Goal: Find specific page/section: Find specific page/section

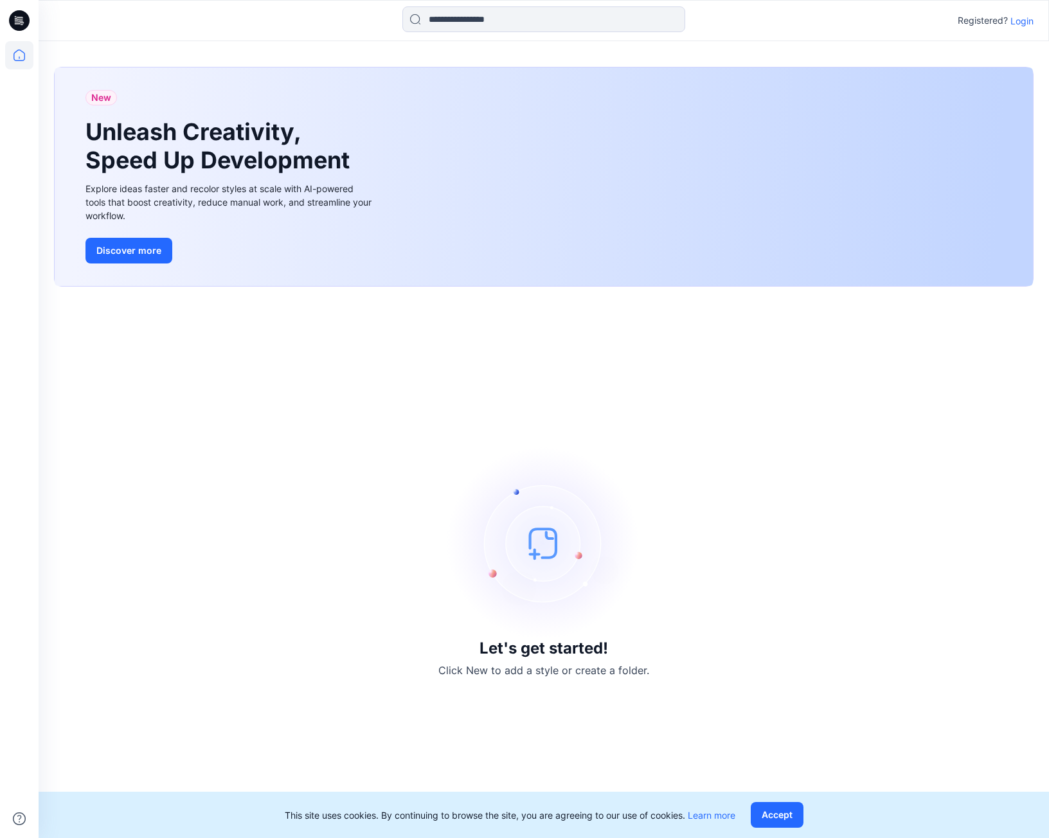
click at [932, 465] on div "Let's get started! Click New to add a style or create a folder." at bounding box center [543, 562] width 979 height 520
click at [491, 503] on img at bounding box center [543, 543] width 193 height 193
click at [997, 26] on p "Registered?" at bounding box center [982, 20] width 50 height 15
click at [1003, 24] on p "Registered?" at bounding box center [982, 20] width 50 height 15
click at [1009, 22] on div "Registered? Login" at bounding box center [995, 20] width 76 height 15
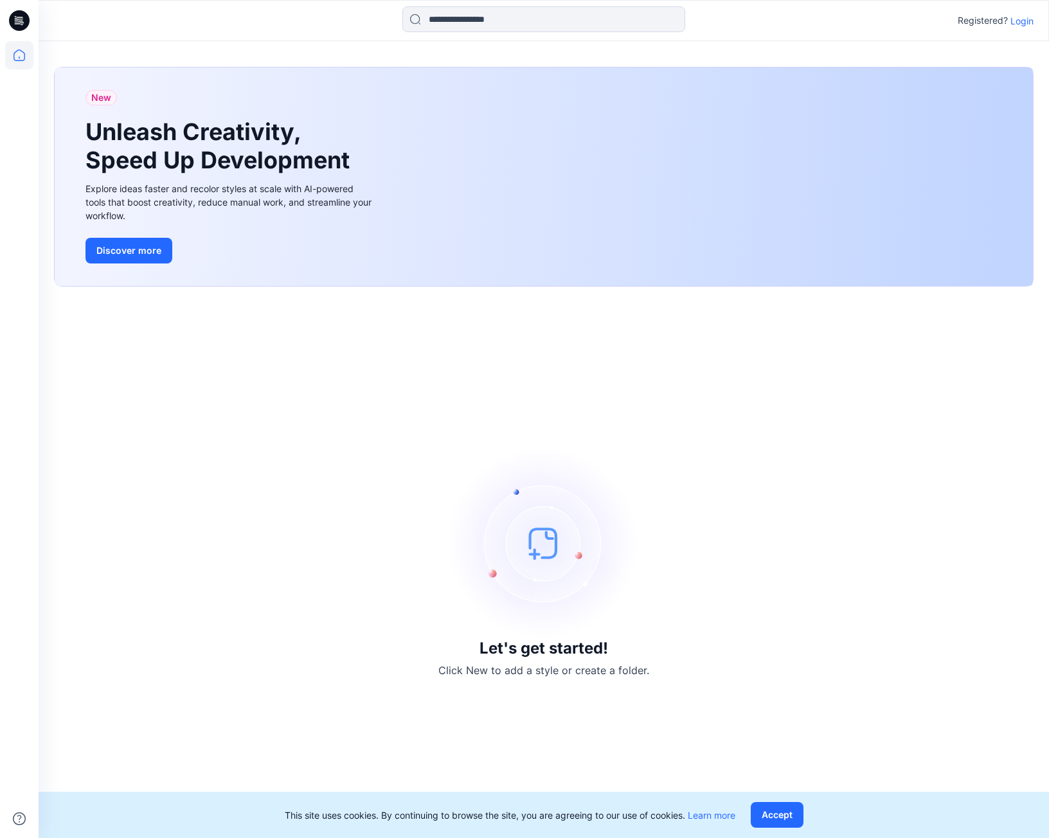
click at [1015, 22] on p "Login" at bounding box center [1021, 20] width 23 height 13
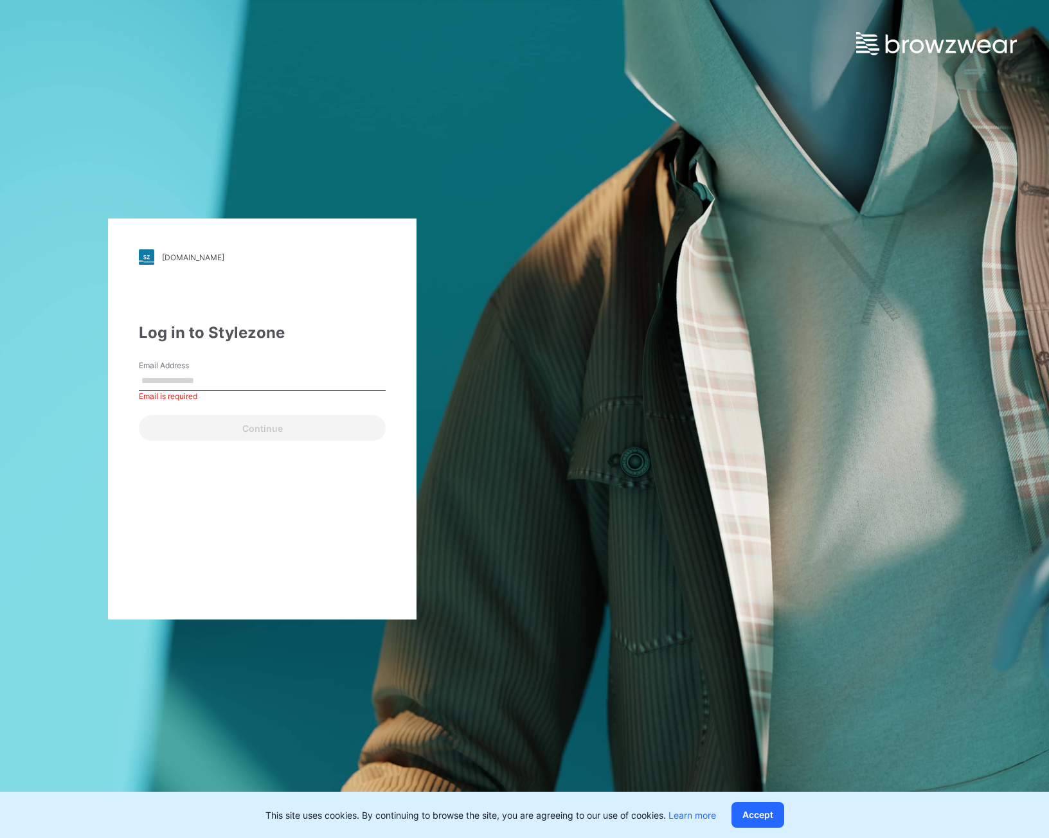
drag, startPoint x: 288, startPoint y: 355, endPoint x: 281, endPoint y: 366, distance: 13.6
click at [288, 355] on div "Log in to Stylezone Email Address Email is required Continue" at bounding box center [262, 381] width 247 height 120
click at [271, 378] on input "Email Address" at bounding box center [262, 380] width 247 height 19
paste input "**********"
type input "**********"
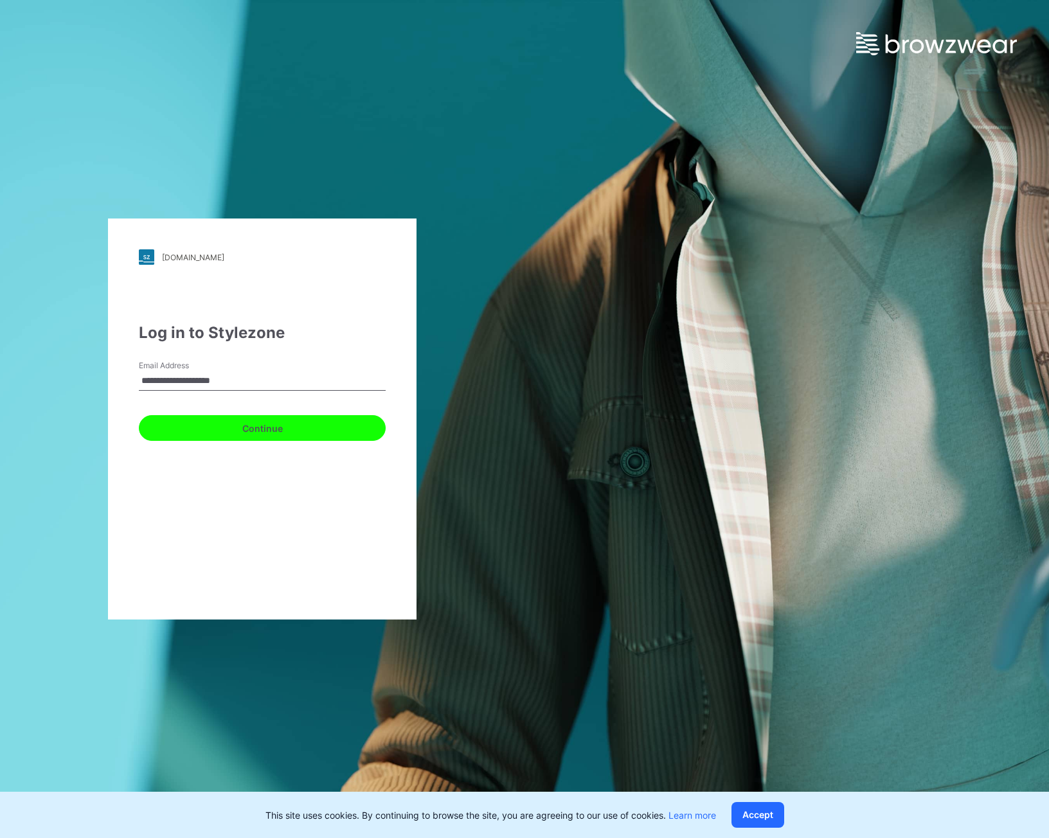
click at [179, 432] on button "Continue" at bounding box center [262, 428] width 247 height 26
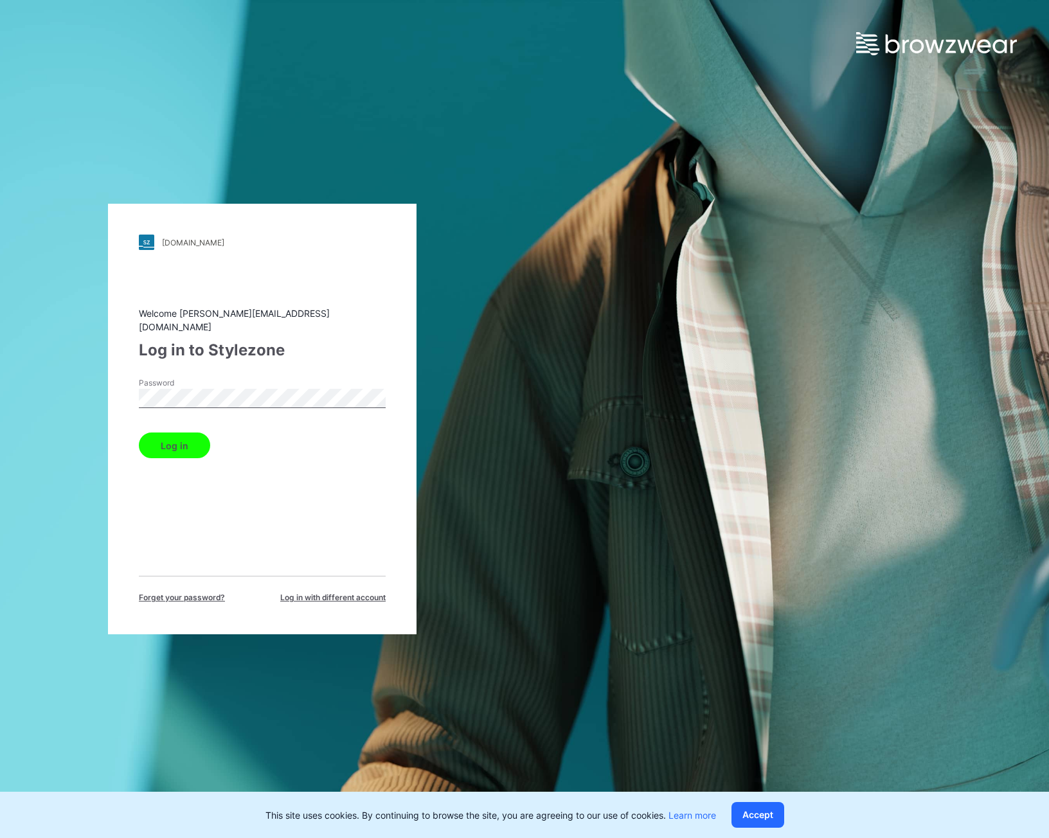
click at [177, 439] on button "Log in" at bounding box center [174, 445] width 71 height 26
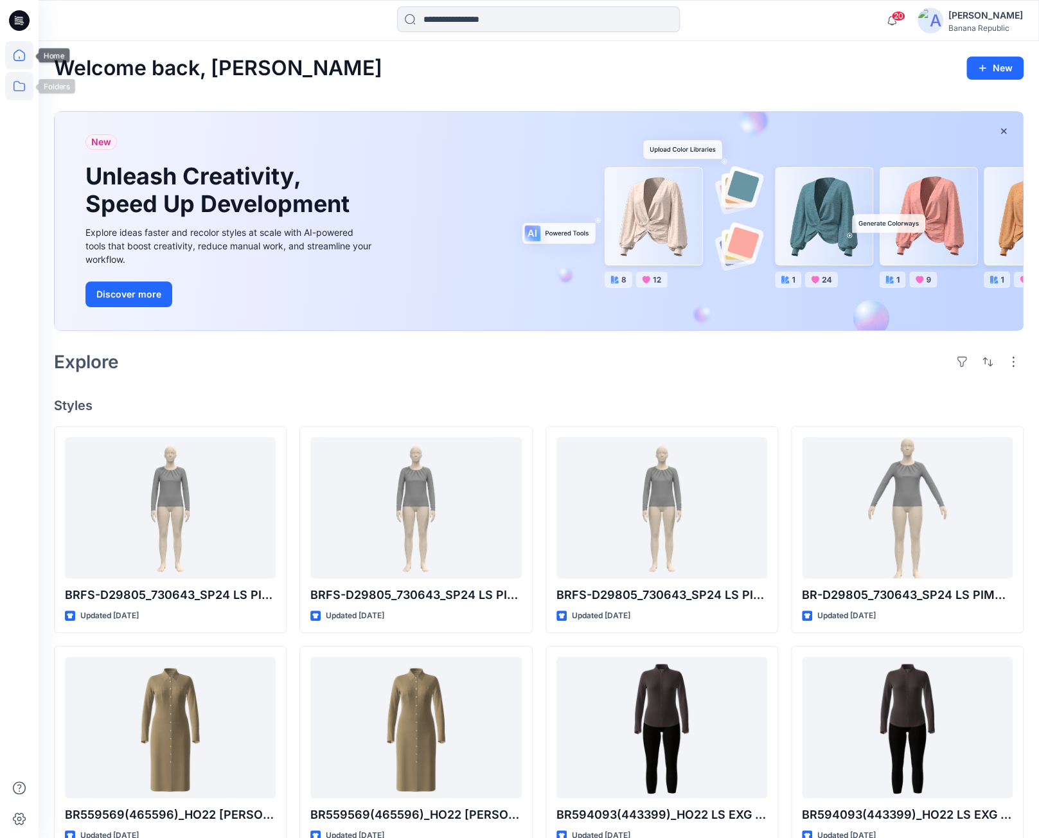
click at [24, 92] on icon at bounding box center [19, 86] width 28 height 28
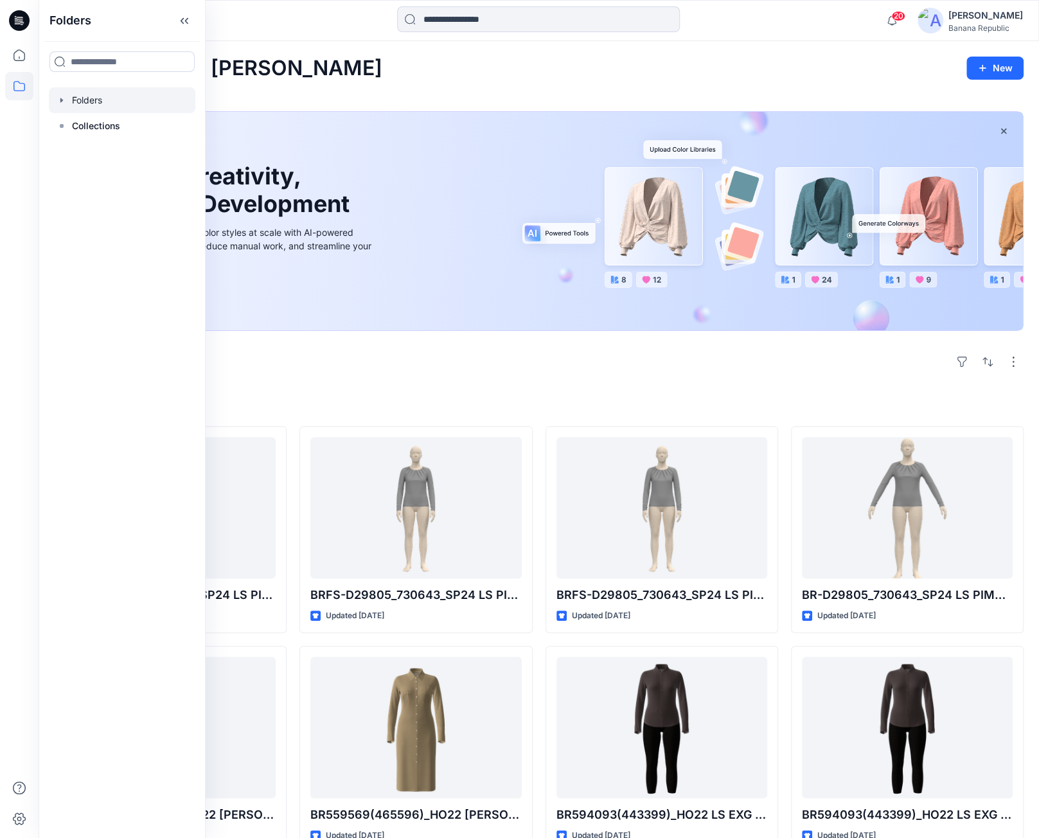
click at [107, 97] on div at bounding box center [122, 100] width 146 height 26
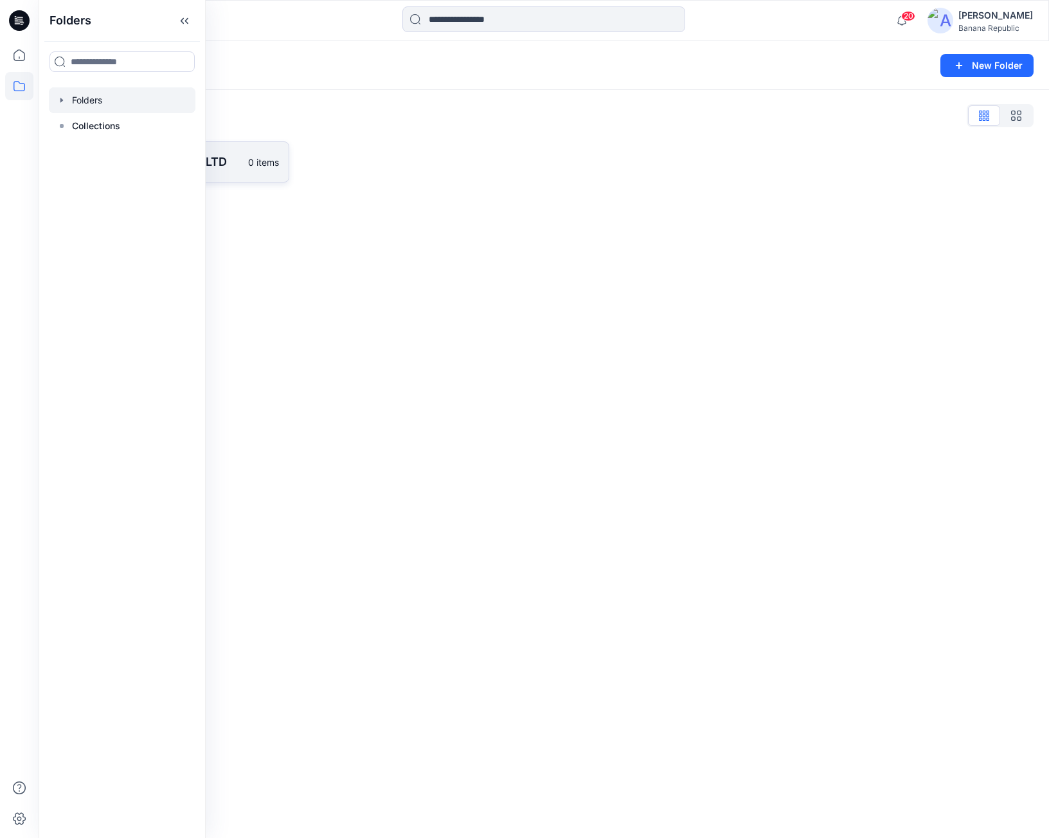
click at [256, 142] on link "Nobland International LTD 0 items" at bounding box center [171, 161] width 235 height 41
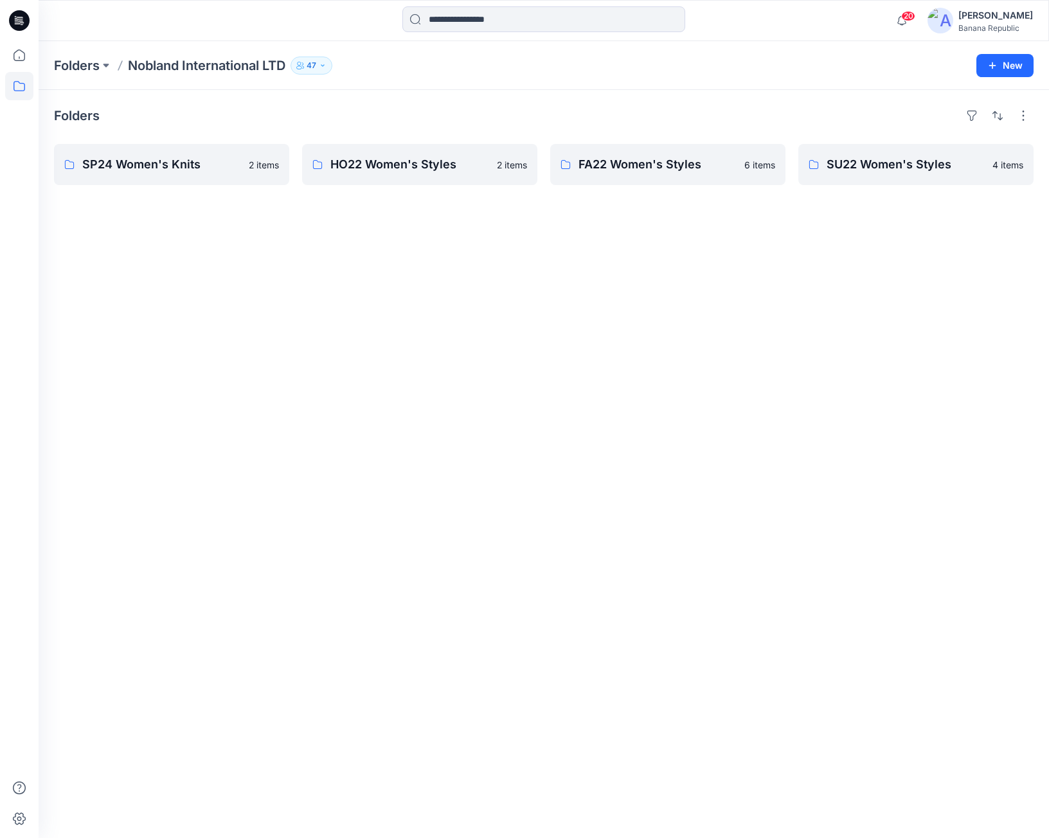
click at [777, 277] on div "Folders SP24 Women's Knits 2 items HO22 Women's Styles 2 items FA22 Women's Sty…" at bounding box center [544, 464] width 1010 height 748
click at [868, 183] on link "SU22 Women's Styles 4 items" at bounding box center [915, 164] width 235 height 41
click at [615, 159] on p "FA22 Women's Styles" at bounding box center [666, 164] width 176 height 18
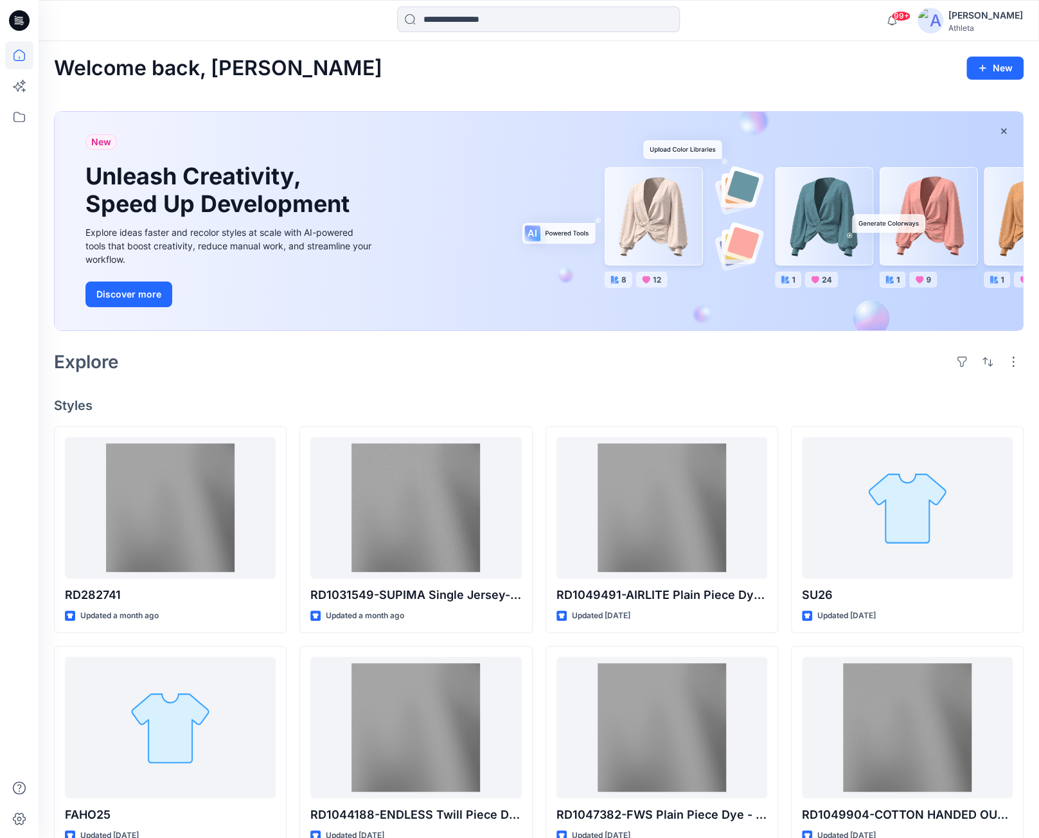
click at [290, 388] on div "Welcome back, [PERSON_NAME] New New Unleash Creativity, Speed Up Development Ex…" at bounding box center [539, 587] width 1000 height 1093
click at [25, 91] on icon at bounding box center [19, 86] width 28 height 28
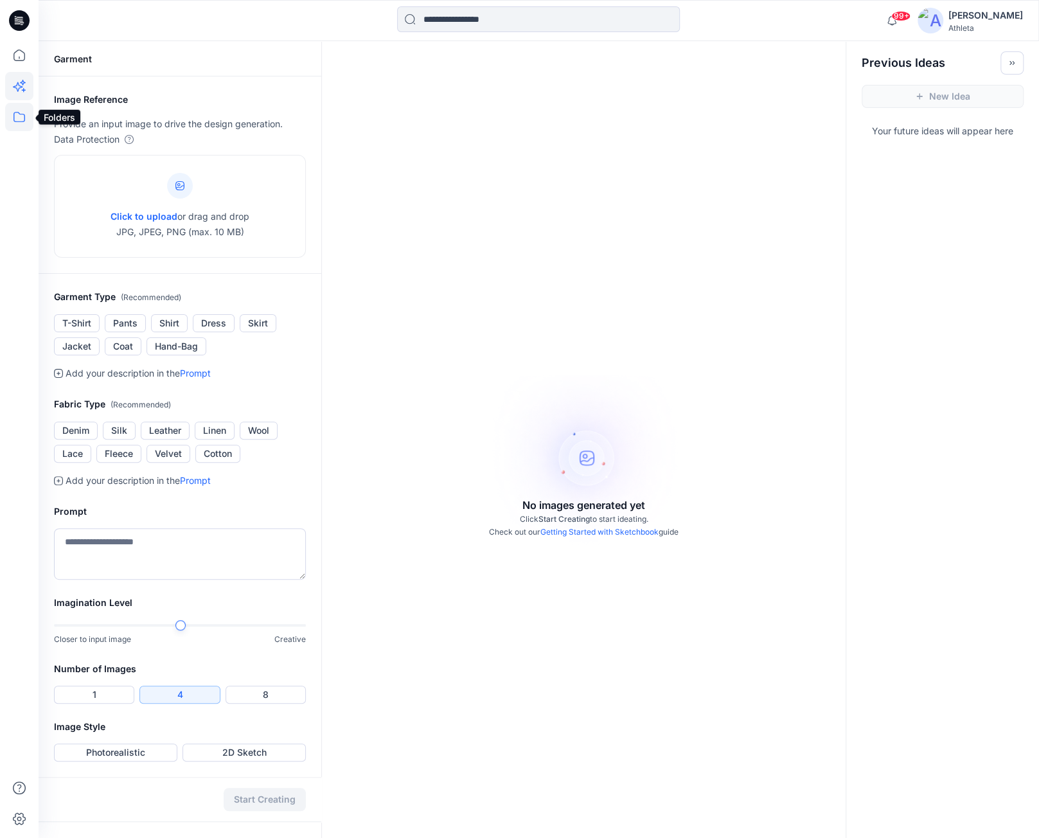
click at [28, 116] on icon at bounding box center [19, 117] width 28 height 28
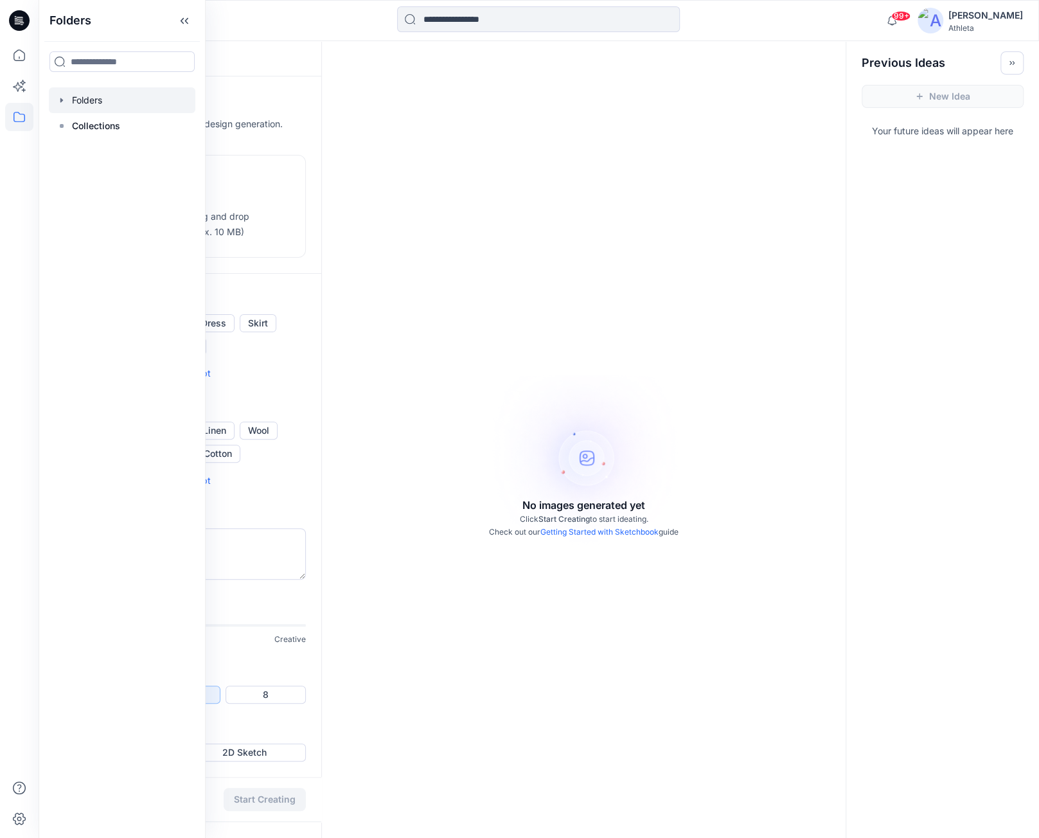
click at [84, 112] on div at bounding box center [122, 100] width 146 height 26
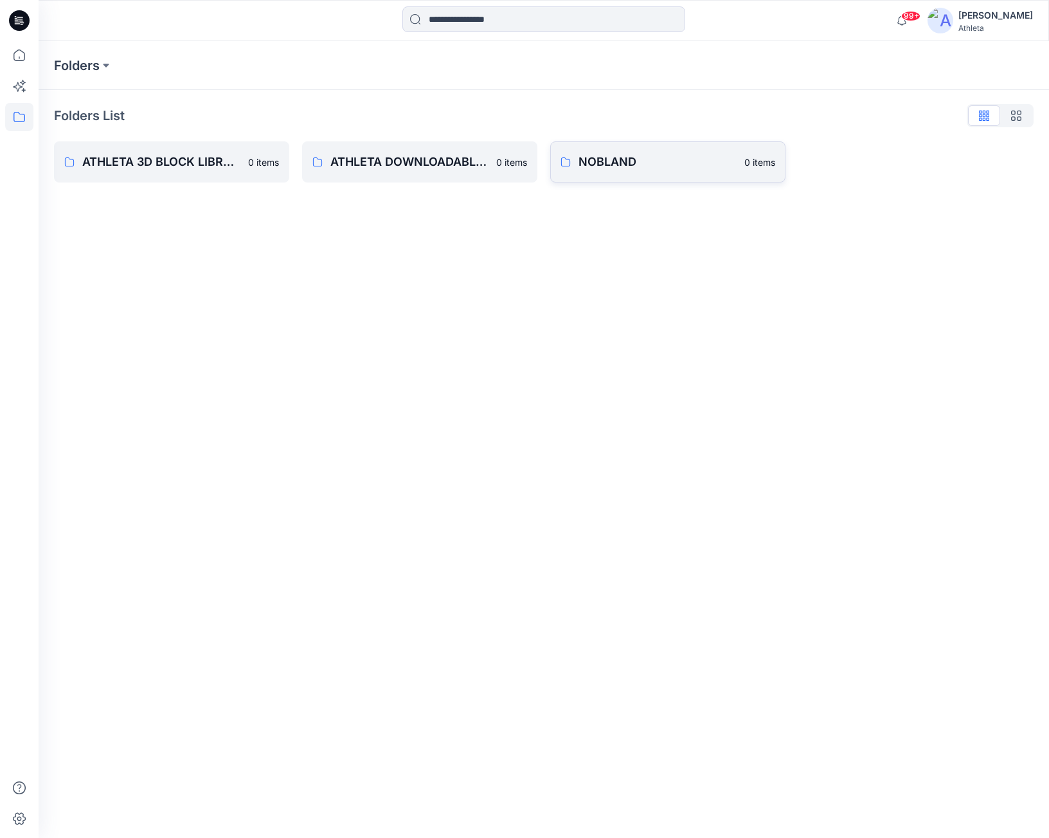
click at [590, 147] on link "NOBLAND 0 items" at bounding box center [667, 161] width 235 height 41
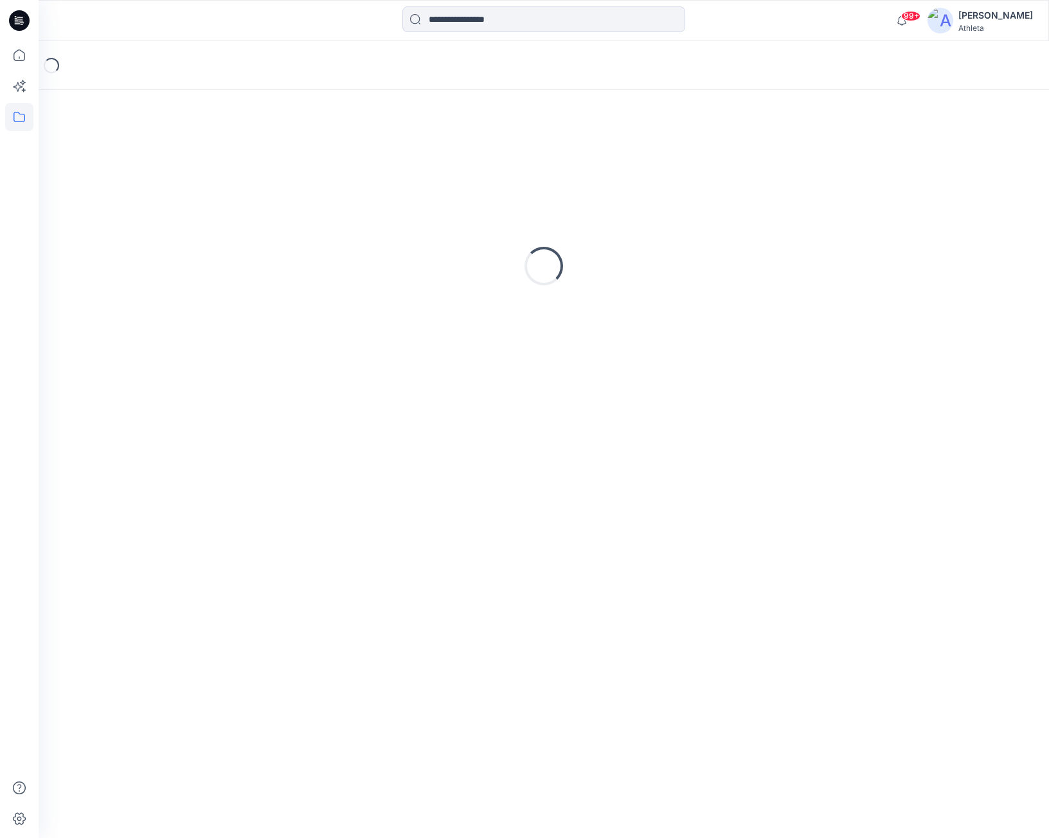
click at [270, 607] on div "Loading..." at bounding box center [544, 464] width 1010 height 748
click at [287, 637] on div "Loading..." at bounding box center [544, 464] width 1010 height 748
click at [289, 639] on div "Loading..." at bounding box center [544, 464] width 1010 height 748
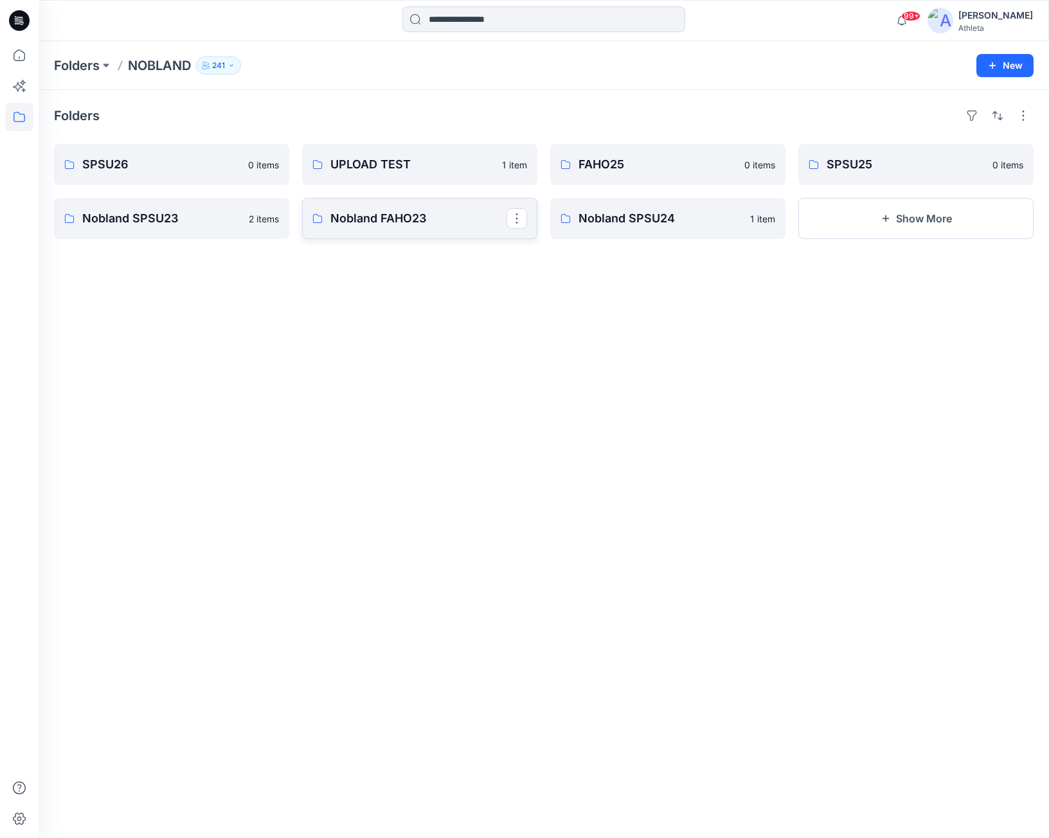
click at [401, 209] on p "Nobland FAHO23" at bounding box center [418, 218] width 176 height 18
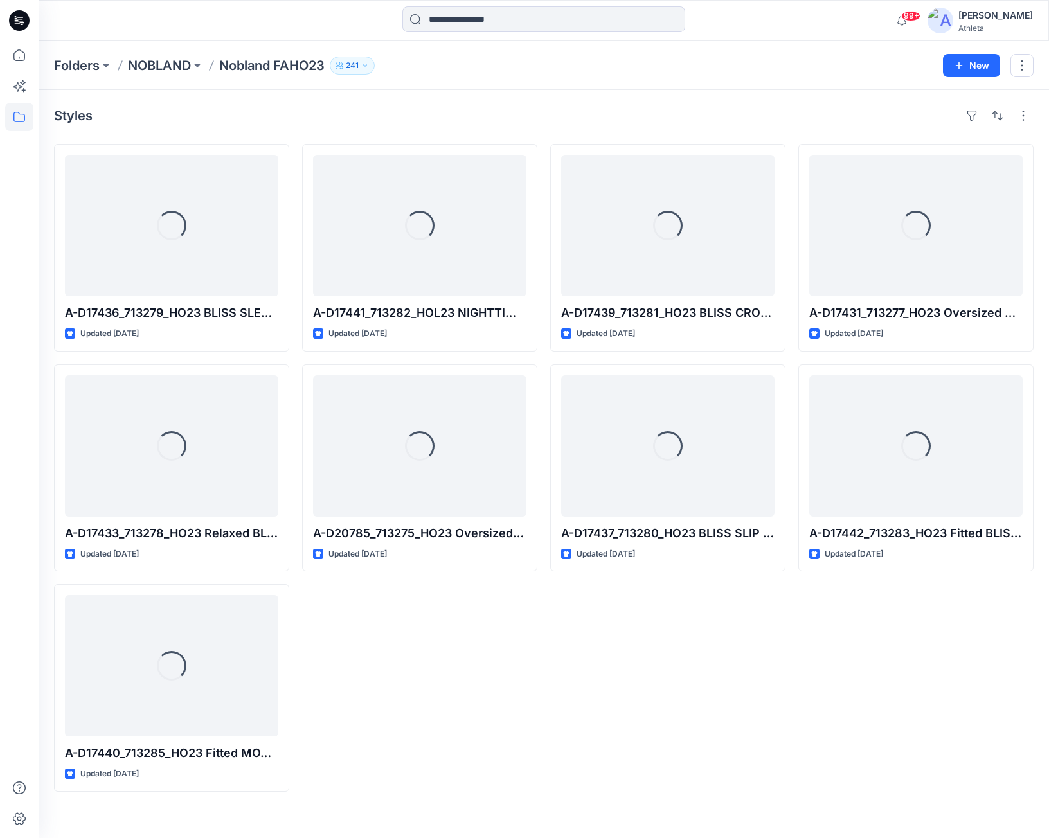
click at [502, 747] on div "Loading... A-D17441_713282_HOL23 NIGHTTIME BLISS VNECK ROMPER L3 LA [DATE] Upda…" at bounding box center [419, 468] width 235 height 648
click at [488, 737] on div "Loading... A-D17441_713282_HOL23 NIGHTTIME BLISS VNECK ROMPER L3 LA [DATE] Upda…" at bounding box center [419, 468] width 235 height 648
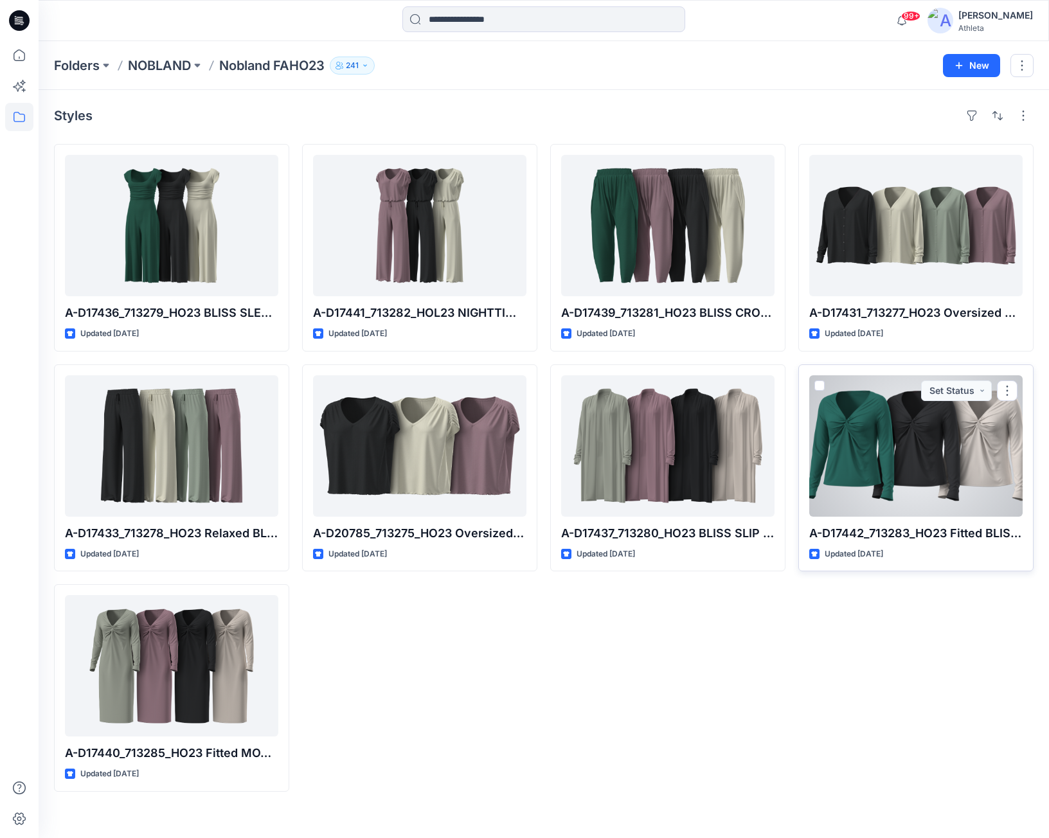
click at [1000, 427] on div at bounding box center [915, 445] width 213 height 141
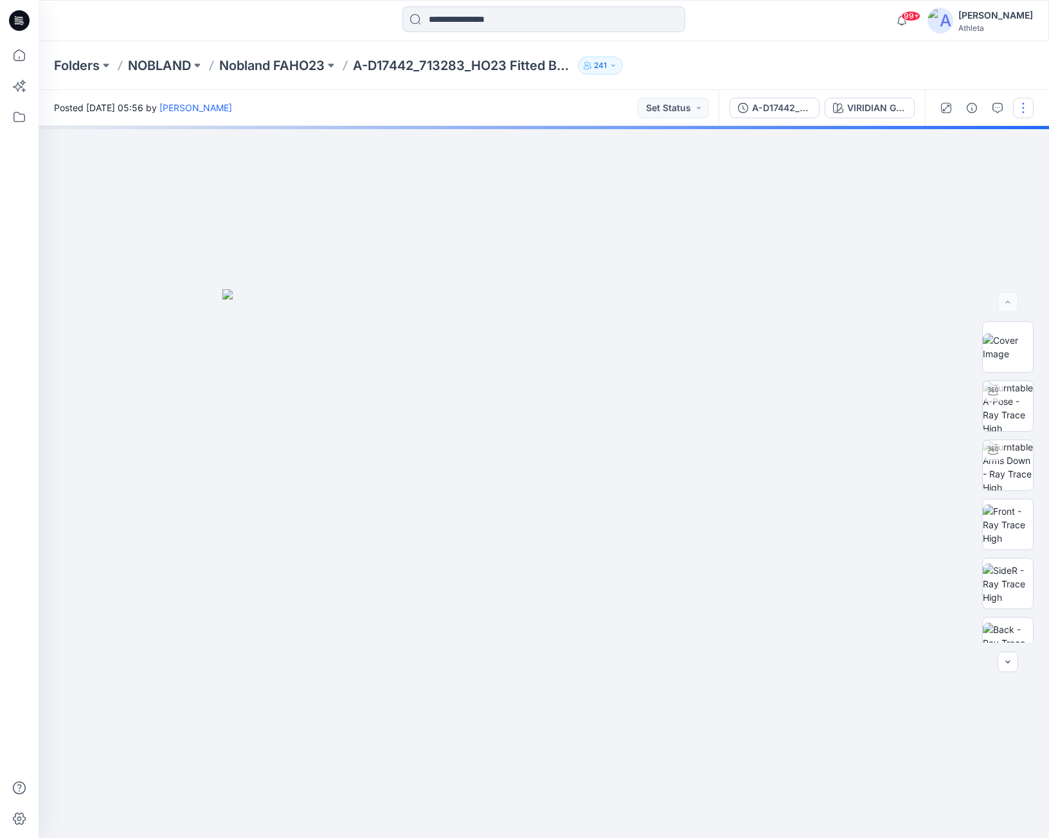
click at [1032, 109] on button "button" at bounding box center [1023, 108] width 21 height 21
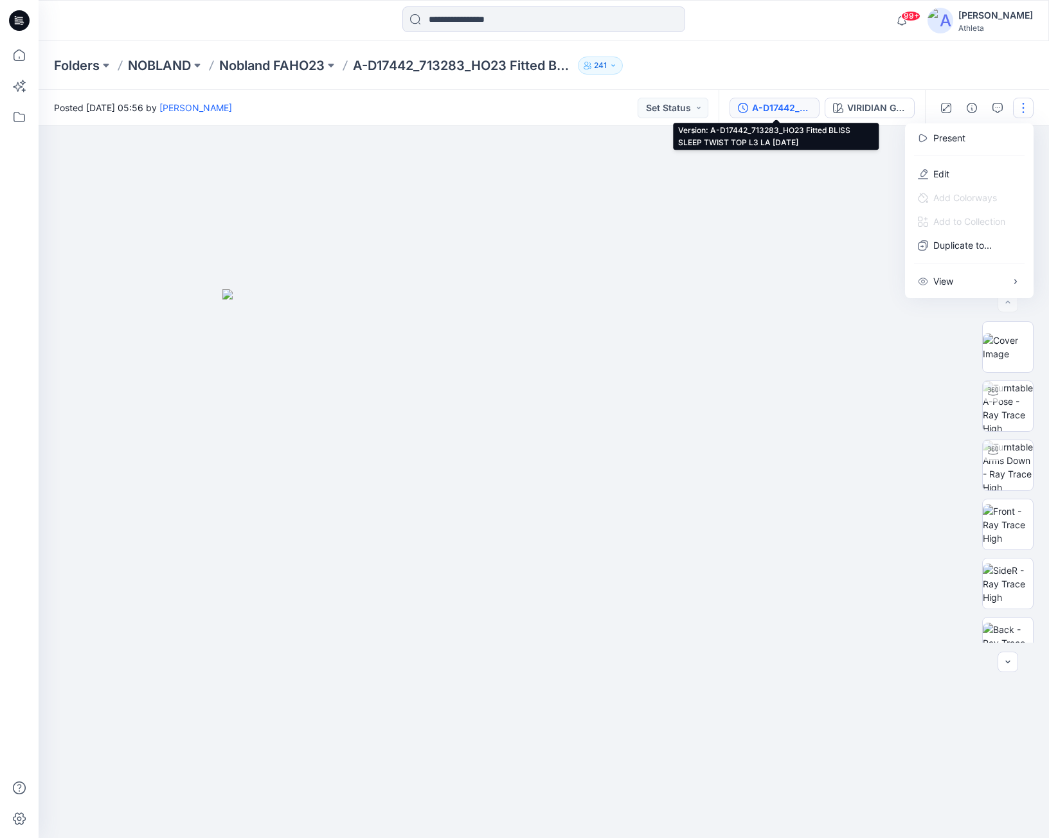
click at [793, 110] on div "A-D17442_713283_HO23 Fitted BLISS SLEEP TWIST TOP L3 LA 11JAN23" at bounding box center [781, 108] width 59 height 14
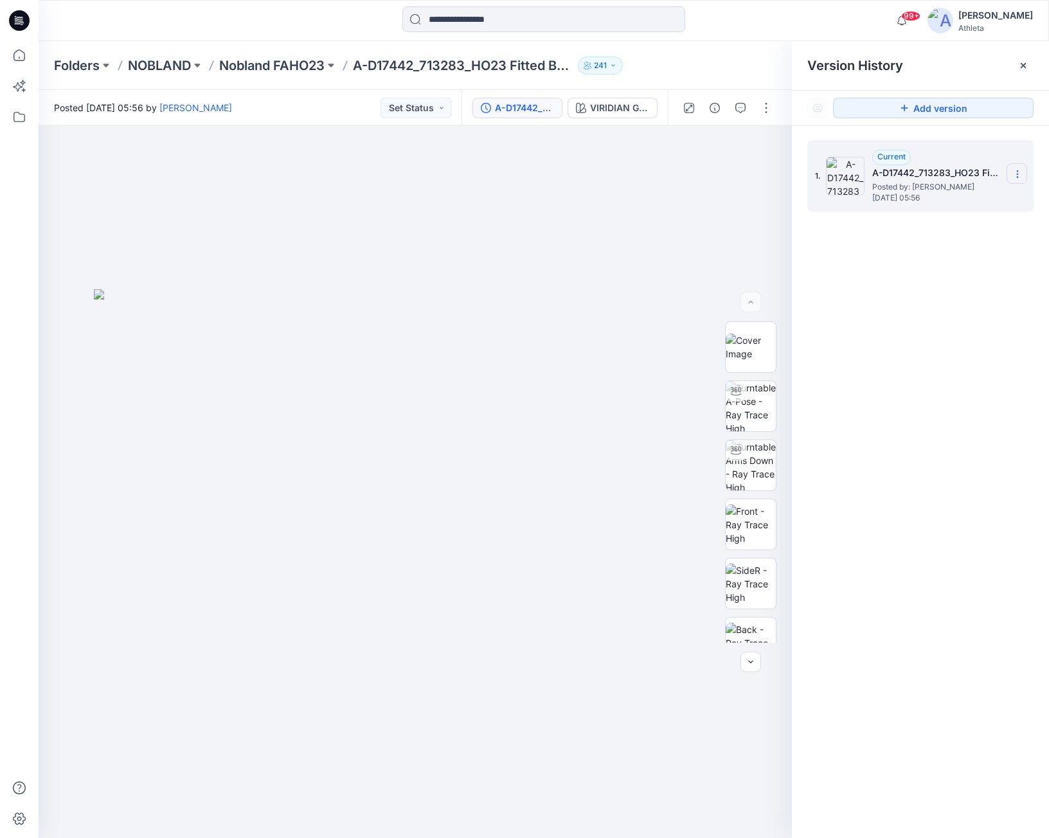
click at [1013, 175] on icon at bounding box center [1017, 174] width 10 height 10
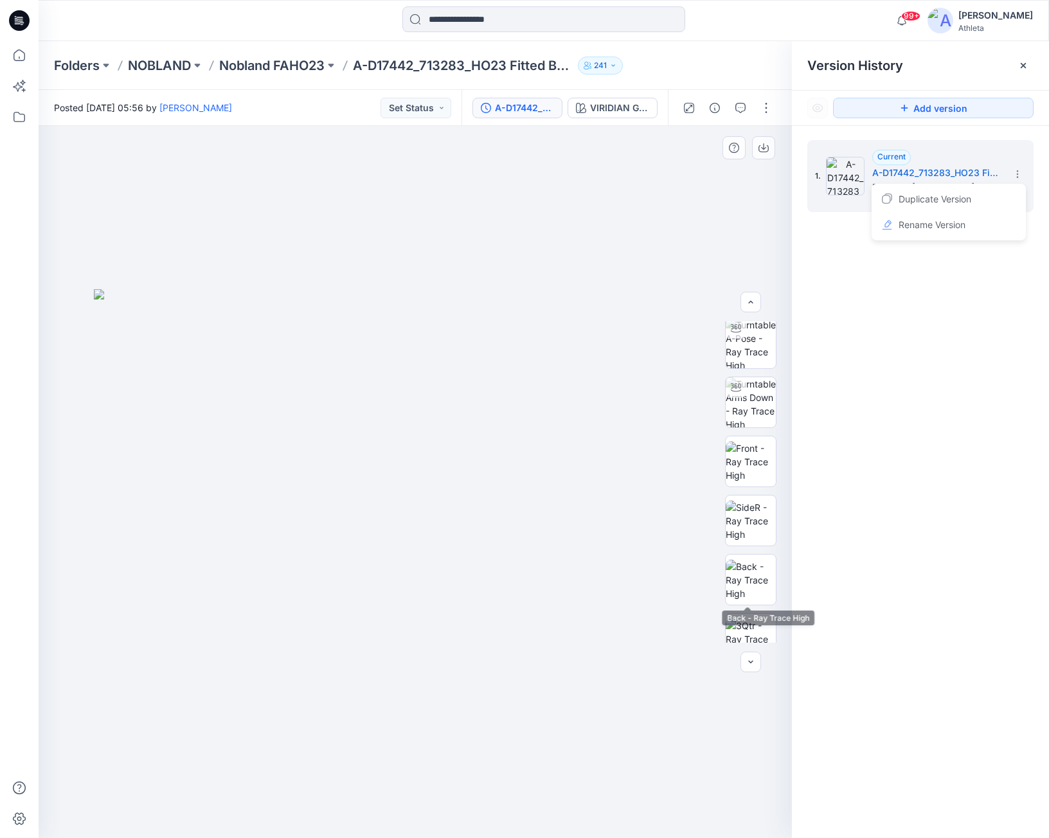
scroll to position [203, 0]
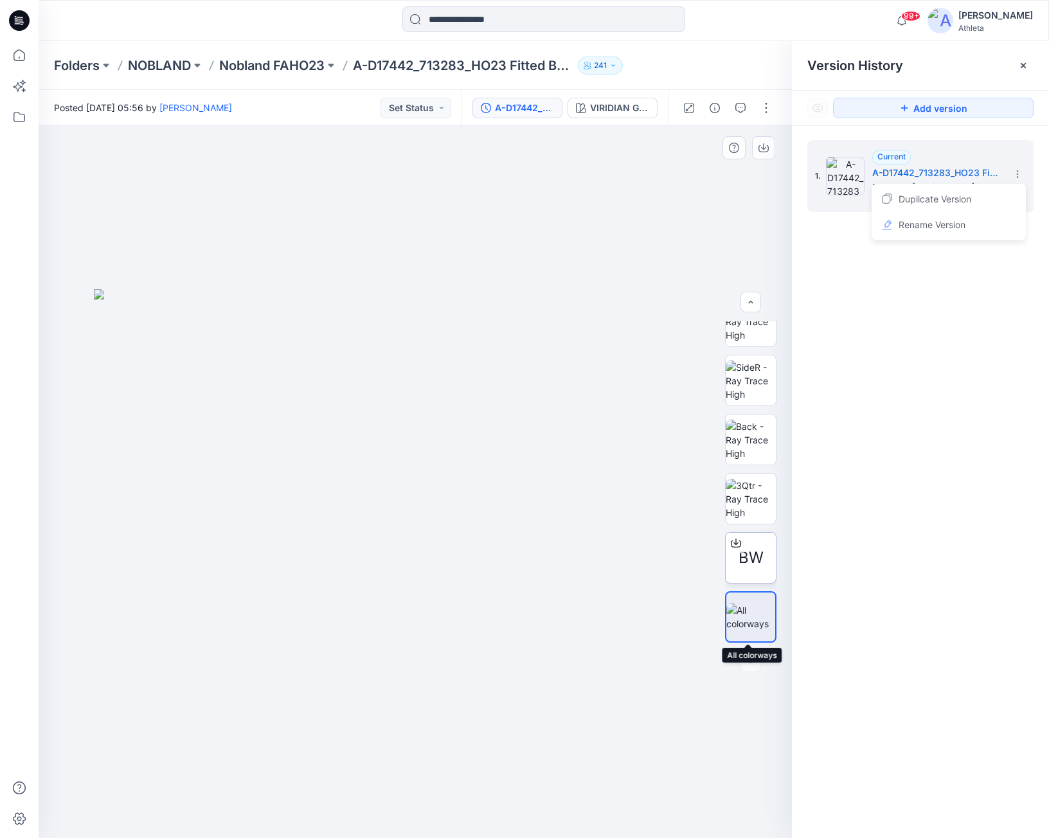
click at [738, 556] on span "BW" at bounding box center [750, 557] width 25 height 23
click at [248, 648] on img at bounding box center [415, 563] width 642 height 549
click at [152, 641] on img at bounding box center [415, 563] width 642 height 549
click at [290, 675] on div at bounding box center [415, 482] width 753 height 712
click at [515, 632] on img at bounding box center [415, 563] width 642 height 549
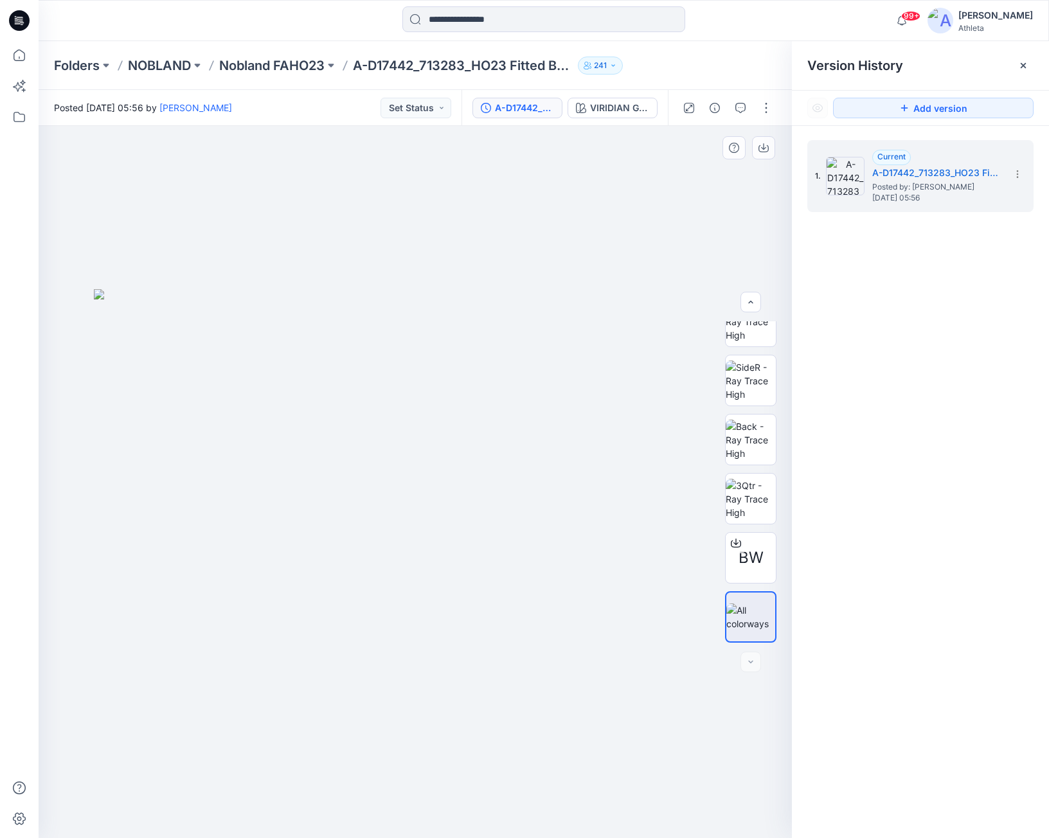
click at [524, 798] on div at bounding box center [415, 482] width 753 height 712
drag, startPoint x: 416, startPoint y: 65, endPoint x: 375, endPoint y: 60, distance: 41.4
click at [375, 60] on p "A-D17442_713283_HO23 Fitted BLISS SLEEP TWIST TOP L3 LA 11JAN23" at bounding box center [463, 66] width 220 height 18
copy p "D17442"
click at [522, 738] on div at bounding box center [415, 482] width 753 height 712
